Goal: Information Seeking & Learning: Check status

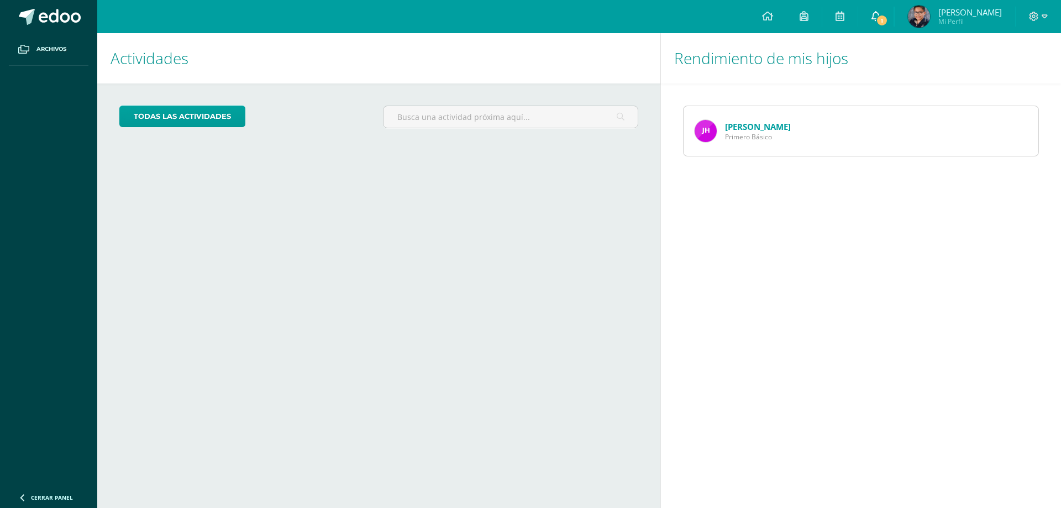
click at [877, 10] on span at bounding box center [875, 16] width 9 height 12
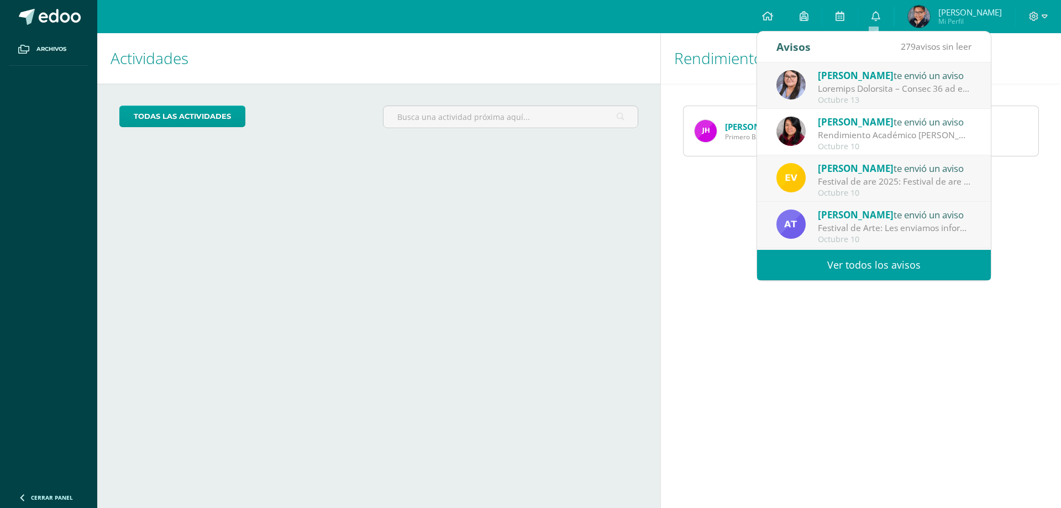
click at [888, 143] on div "Octubre 10" at bounding box center [895, 146] width 154 height 9
click at [962, 129] on div "Rendimiento Académico de Inglés: Buenos días, estimados Padres de familia me in…" at bounding box center [895, 135] width 154 height 13
click at [800, 127] on img at bounding box center [790, 131] width 29 height 29
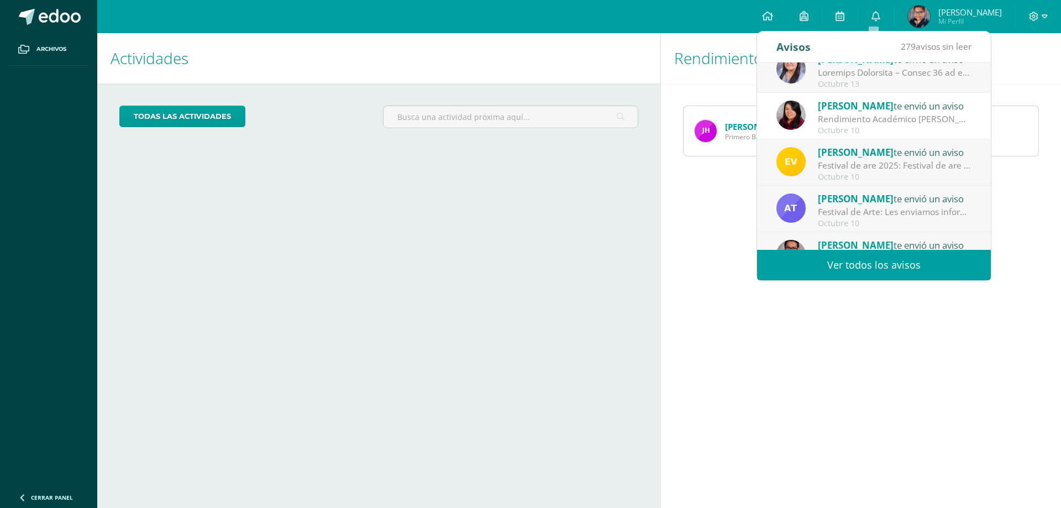
click at [953, 116] on div "Rendimiento Académico [PERSON_NAME][GEOGRAPHIC_DATA]: Buenos días, estimados Pa…" at bounding box center [895, 119] width 154 height 13
drag, startPoint x: 953, startPoint y: 116, endPoint x: 904, endPoint y: 114, distance: 49.2
click at [945, 115] on div "Rendimiento Académico [PERSON_NAME][GEOGRAPHIC_DATA]: Buenos días, estimados Pa…" at bounding box center [895, 119] width 154 height 13
click at [841, 106] on span "[PERSON_NAME]" at bounding box center [856, 105] width 76 height 13
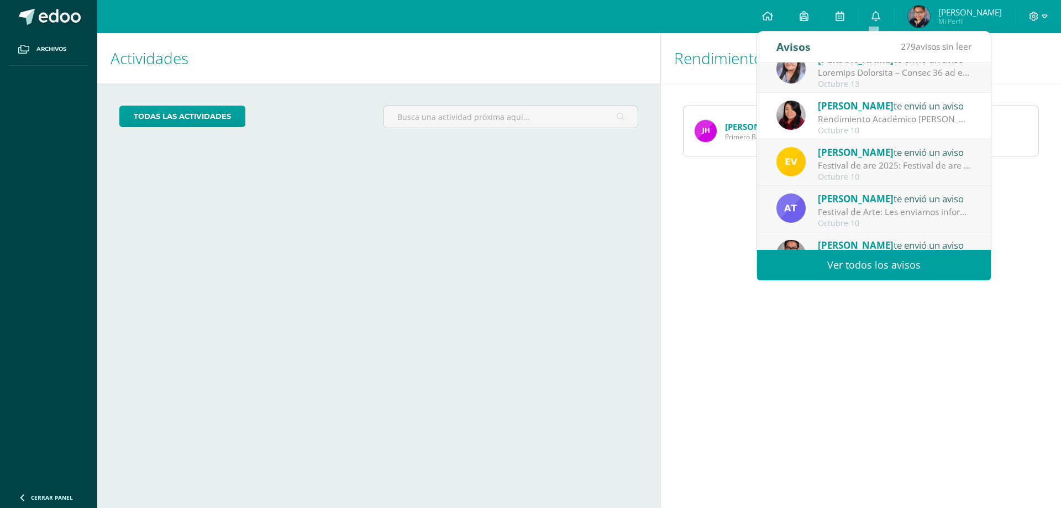
click at [810, 117] on div "Karina Gomez te envió un aviso Rendimiento Académico de Inglés: Buenos días, es…" at bounding box center [873, 116] width 195 height 36
click at [829, 165] on div "Festival de are 2025: Festival de are 2025" at bounding box center [895, 165] width 154 height 13
click at [810, 120] on div "Karina Gomez te envió un aviso Rendimiento Académico de Inglés: Buenos días, es…" at bounding box center [873, 116] width 195 height 36
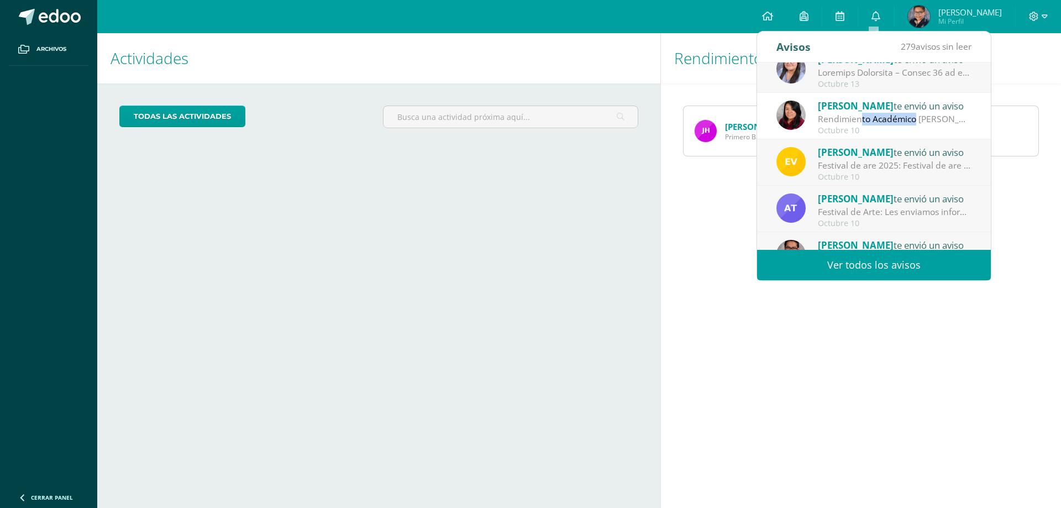
click at [828, 119] on div "Rendimiento Académico [PERSON_NAME][GEOGRAPHIC_DATA]: Buenos días, estimados Pa…" at bounding box center [895, 119] width 154 height 13
click at [834, 76] on div at bounding box center [895, 72] width 154 height 13
click at [980, 114] on div "Karina Gomez te envió un aviso Rendimiento Académico de Inglés: Buenos días, es…" at bounding box center [874, 116] width 234 height 46
drag, startPoint x: 981, startPoint y: 118, endPoint x: 985, endPoint y: 105, distance: 13.5
click at [985, 105] on div "Alejandra Ramírez te envió un aviso Octubre 13 Karina Gomez te envió un aviso R…" at bounding box center [874, 155] width 234 height 187
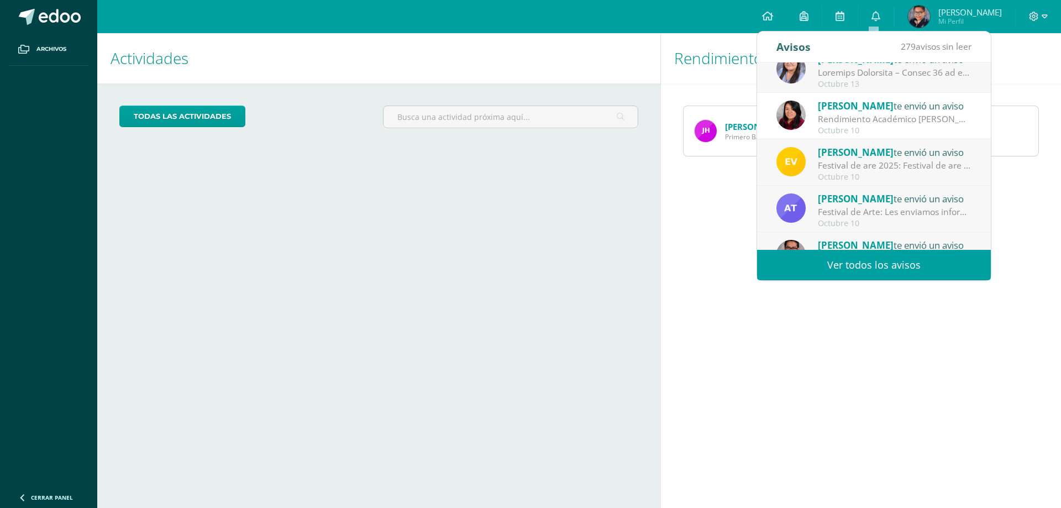
scroll to position [0, 0]
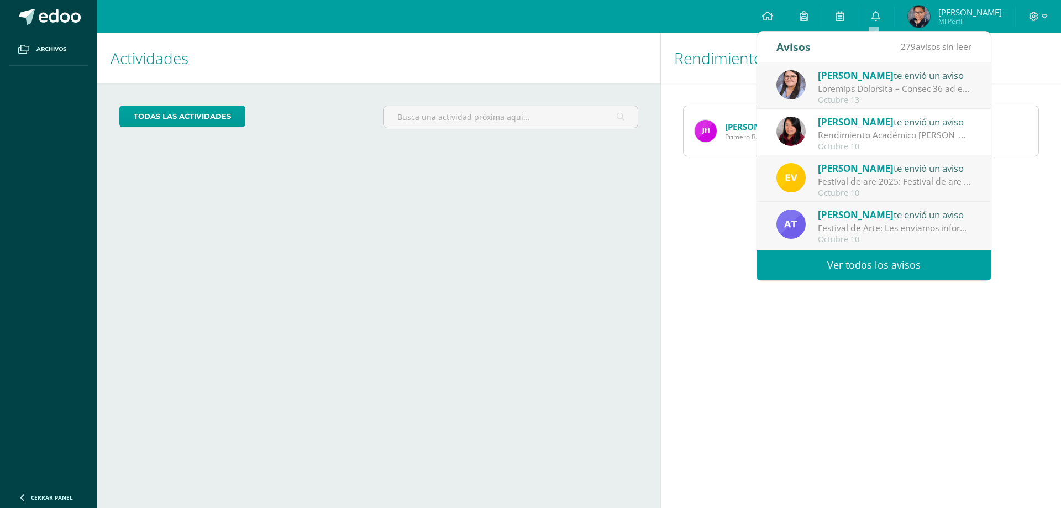
click at [936, 131] on div "Rendimiento Académico [PERSON_NAME][GEOGRAPHIC_DATA]: Buenos días, estimados Pa…" at bounding box center [895, 135] width 154 height 13
click at [828, 148] on div "Octubre 10" at bounding box center [895, 146] width 154 height 9
click at [866, 20] on link "0" at bounding box center [875, 16] width 35 height 33
